Goal: Task Accomplishment & Management: Manage account settings

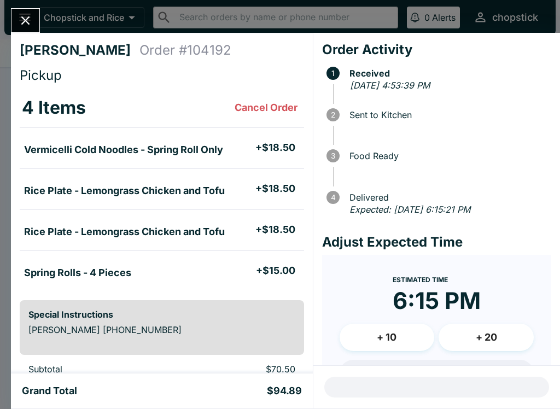
click at [31, 22] on icon "Close" at bounding box center [25, 20] width 15 height 15
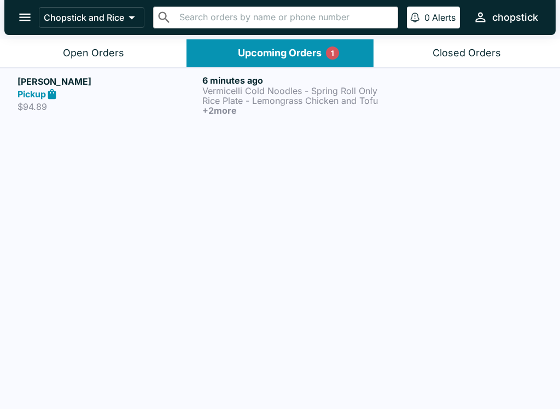
click at [139, 53] on button "Open Orders" at bounding box center [93, 53] width 186 height 28
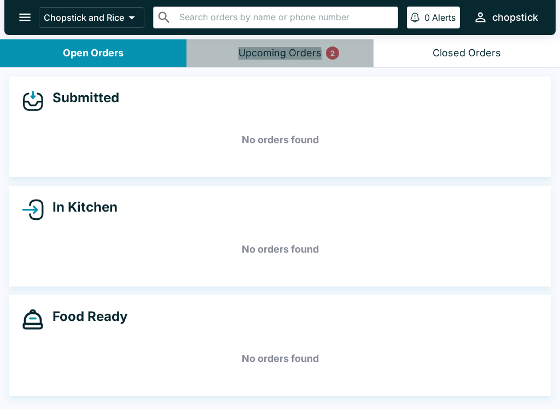
click at [278, 57] on div "Upcoming Orders 2" at bounding box center [279, 53] width 83 height 13
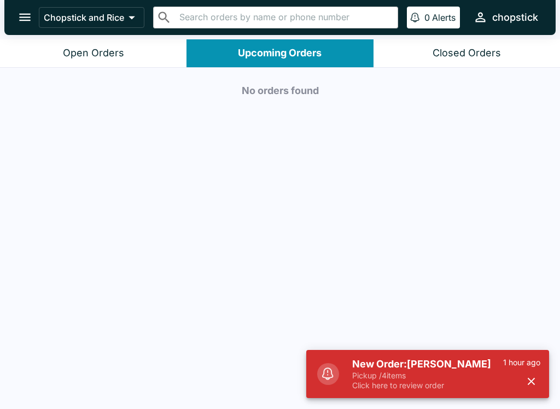
click at [444, 369] on h5 "New Order: [PERSON_NAME]" at bounding box center [427, 364] width 151 height 13
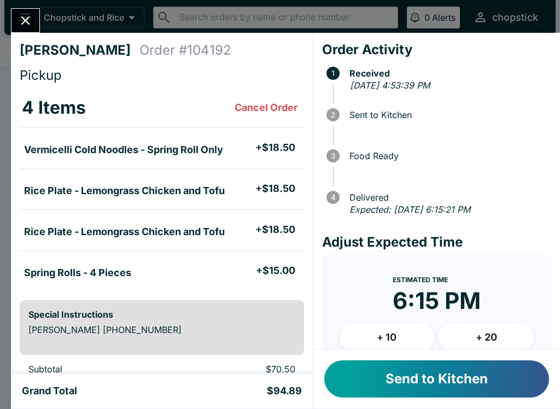
click at [413, 380] on button "Send to Kitchen" at bounding box center [436, 378] width 225 height 37
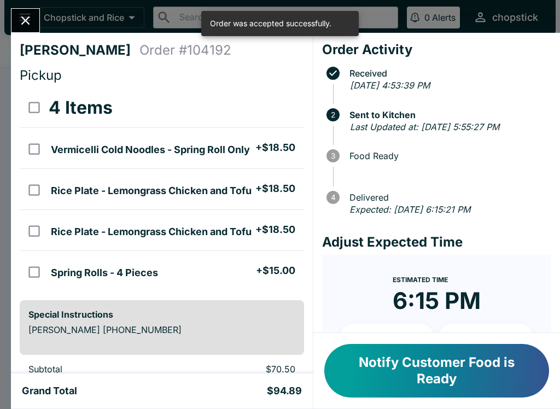
click at [5, 20] on div "[PERSON_NAME] Order # 104192 Pickup 4 Items Vermicelli Cold Noodles - Spring Ro…" at bounding box center [280, 204] width 560 height 409
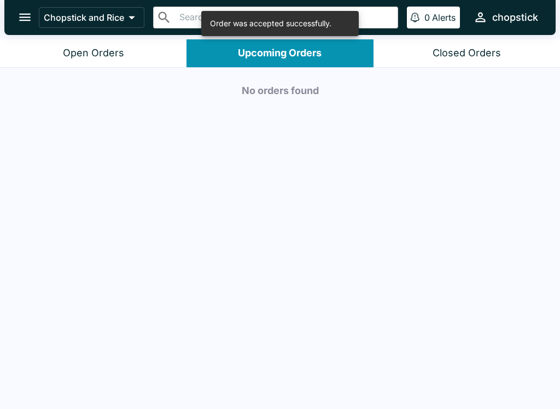
click at [34, 58] on button "Open Orders" at bounding box center [93, 53] width 186 height 28
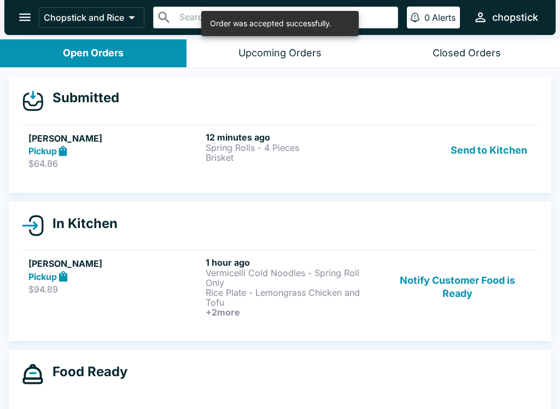
click at [84, 167] on p "$64.86" at bounding box center [114, 163] width 173 height 11
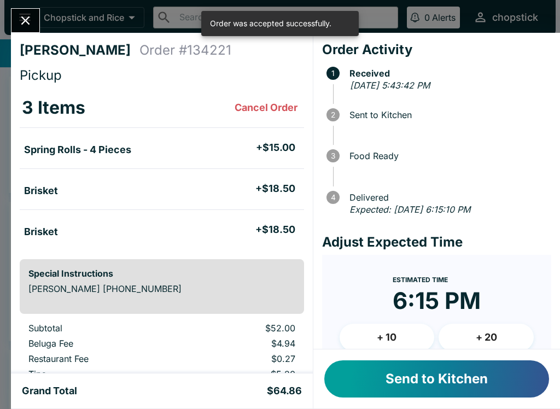
click at [417, 379] on button "Send to Kitchen" at bounding box center [436, 378] width 225 height 37
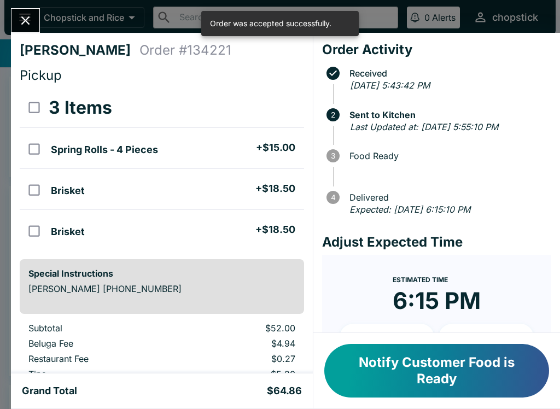
click at [22, 9] on button "Close" at bounding box center [25, 21] width 28 height 24
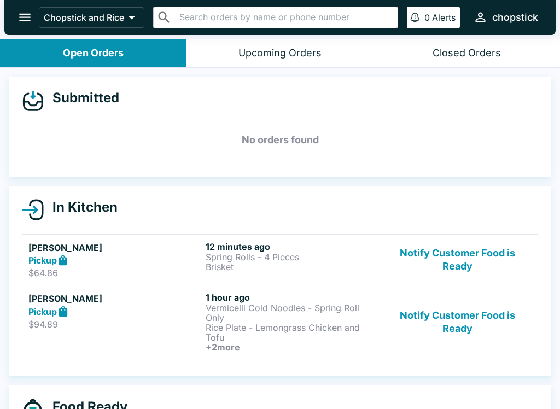
click at [303, 327] on p "Rice Plate - Lemongrass Chicken and Tofu" at bounding box center [292, 333] width 173 height 20
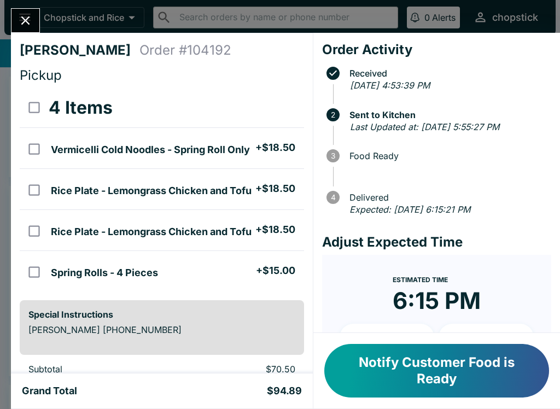
click at [25, 15] on icon "Close" at bounding box center [25, 20] width 15 height 15
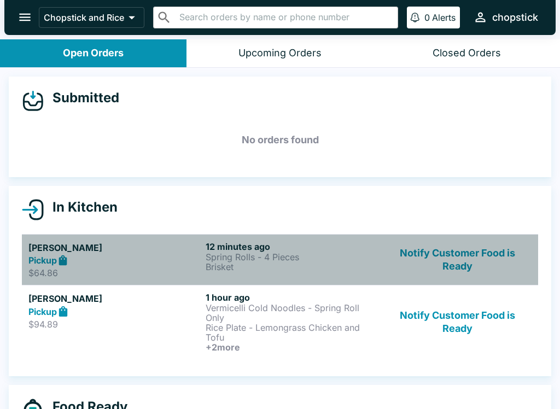
click at [256, 258] on p "Spring Rolls - 4 Pieces" at bounding box center [292, 257] width 173 height 10
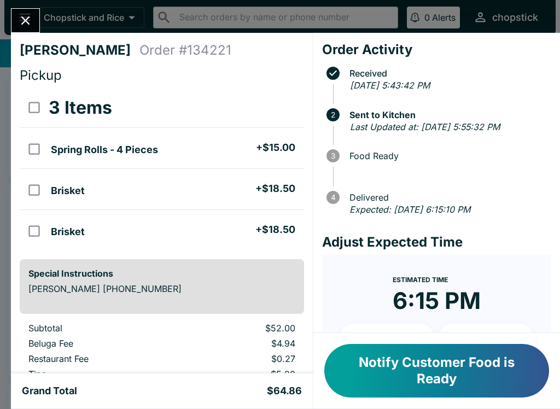
click at [25, 10] on button "Close" at bounding box center [25, 21] width 28 height 24
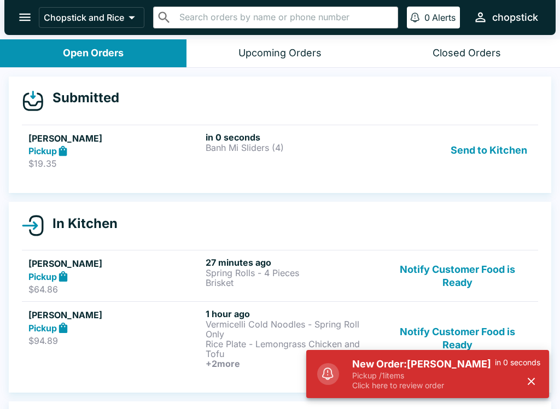
click at [473, 132] on button "Send to Kitchen" at bounding box center [488, 151] width 85 height 38
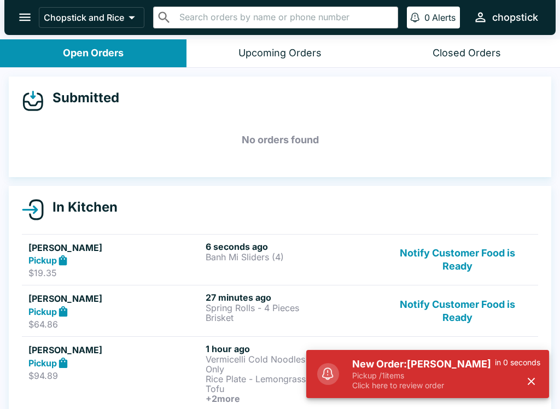
click at [217, 263] on div "6 seconds ago Banh Mi Sliders (4)" at bounding box center [292, 260] width 173 height 38
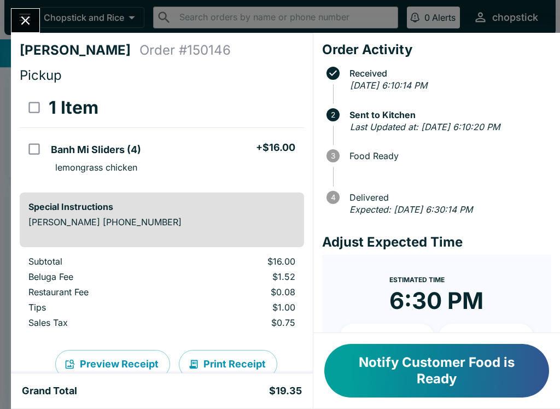
click at [25, 14] on icon "Close" at bounding box center [25, 20] width 15 height 15
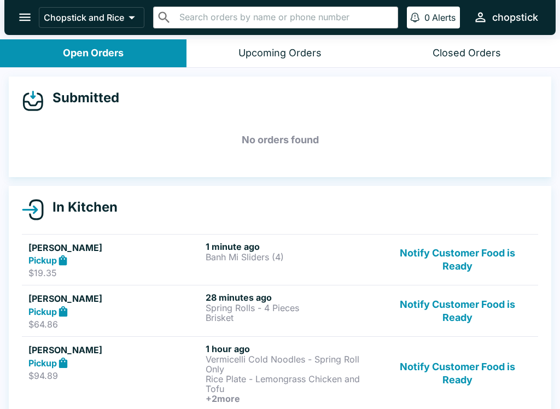
scroll to position [30, 0]
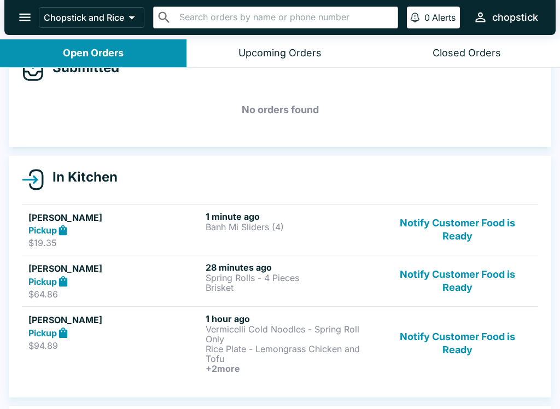
click at [448, 286] on button "Notify Customer Food is Ready" at bounding box center [457, 281] width 148 height 38
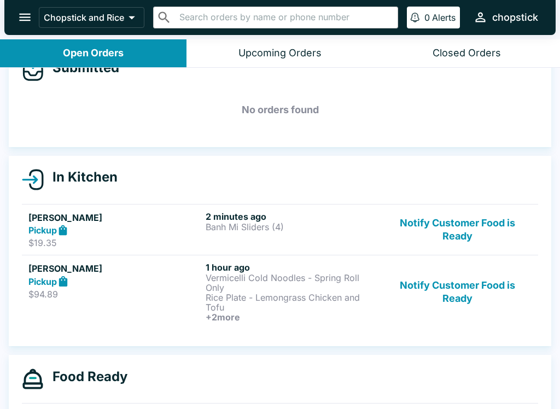
click at [446, 329] on ul "[PERSON_NAME] Pickup $19.35 2 minutes ago Banh Mi Sliders (4) Notify Customer F…" at bounding box center [280, 267] width 516 height 134
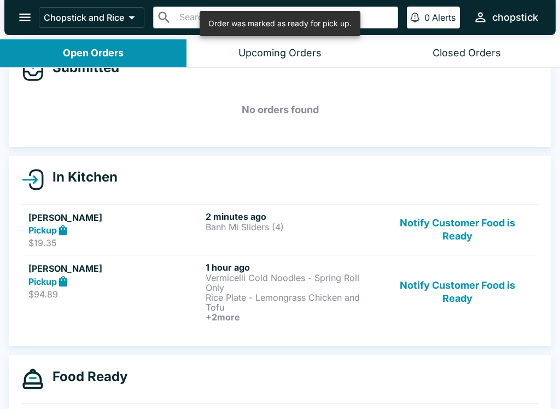
click at [441, 284] on button "Notify Customer Food is Ready" at bounding box center [457, 292] width 148 height 60
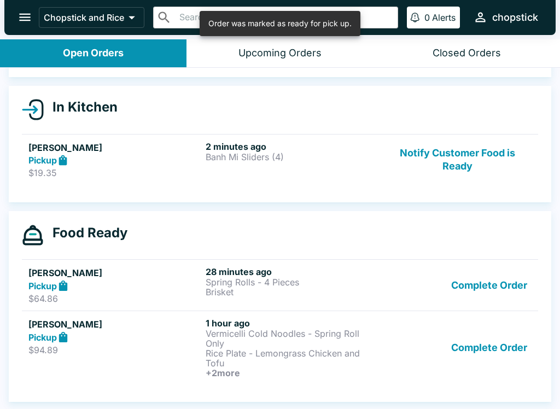
click at [502, 277] on button "Complete Order" at bounding box center [489, 285] width 85 height 38
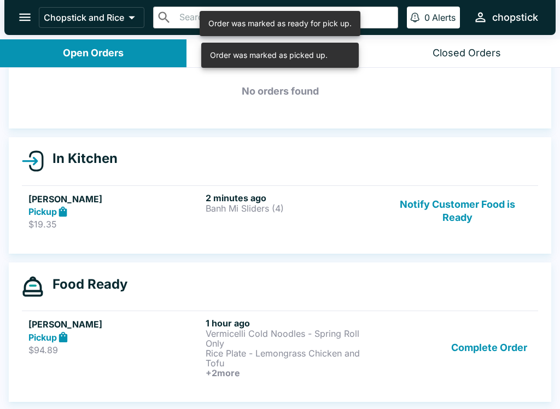
click at [470, 352] on button "Complete Order" at bounding box center [489, 348] width 85 height 60
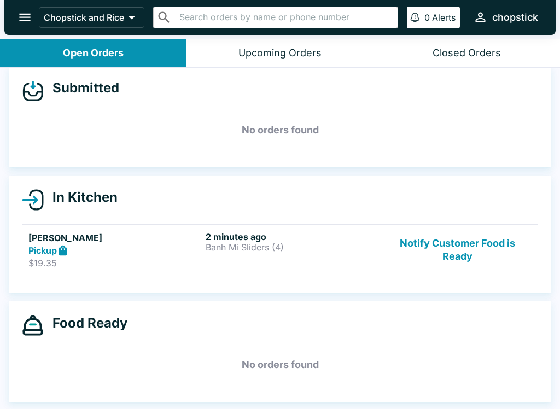
click at [207, 274] on link "[PERSON_NAME] Pickup $19.35 2 minutes ago Banh Mi Sliders (4) Notify Customer F…" at bounding box center [280, 249] width 516 height 51
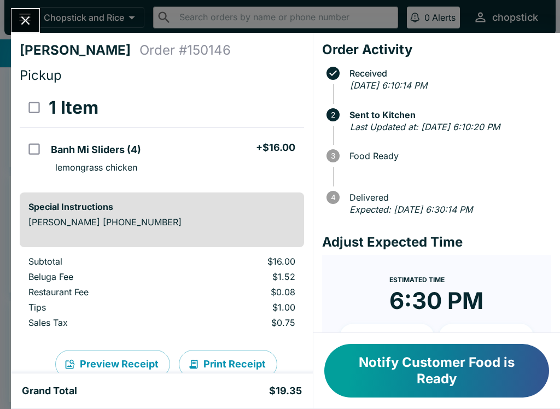
click at [17, 26] on button "Close" at bounding box center [25, 21] width 28 height 24
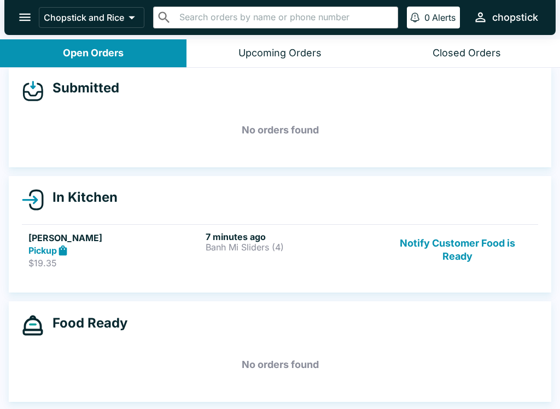
click at [458, 260] on button "Notify Customer Food is Ready" at bounding box center [457, 250] width 148 height 38
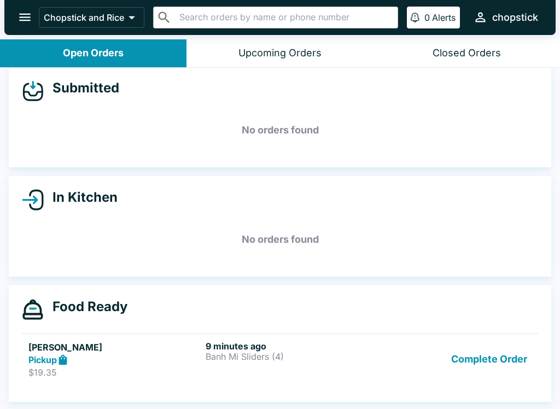
click at [497, 358] on button "Complete Order" at bounding box center [489, 360] width 85 height 38
